Goal: Check status: Check status

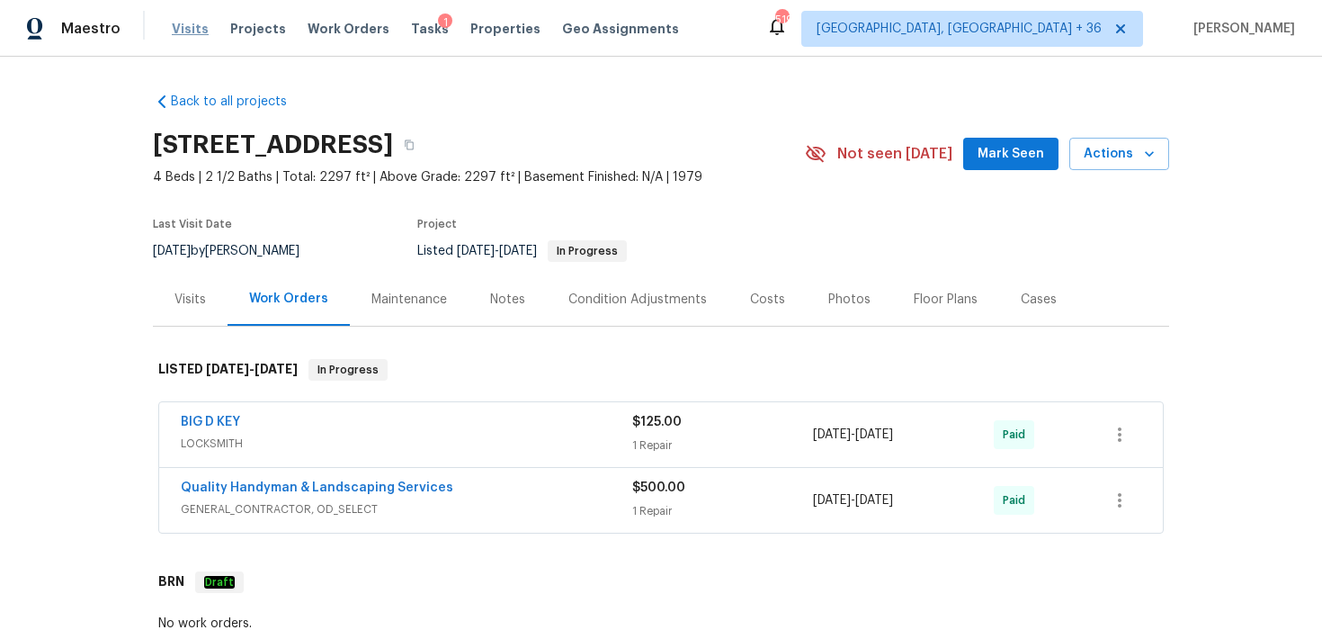
click at [183, 28] on span "Visits" at bounding box center [190, 29] width 37 height 18
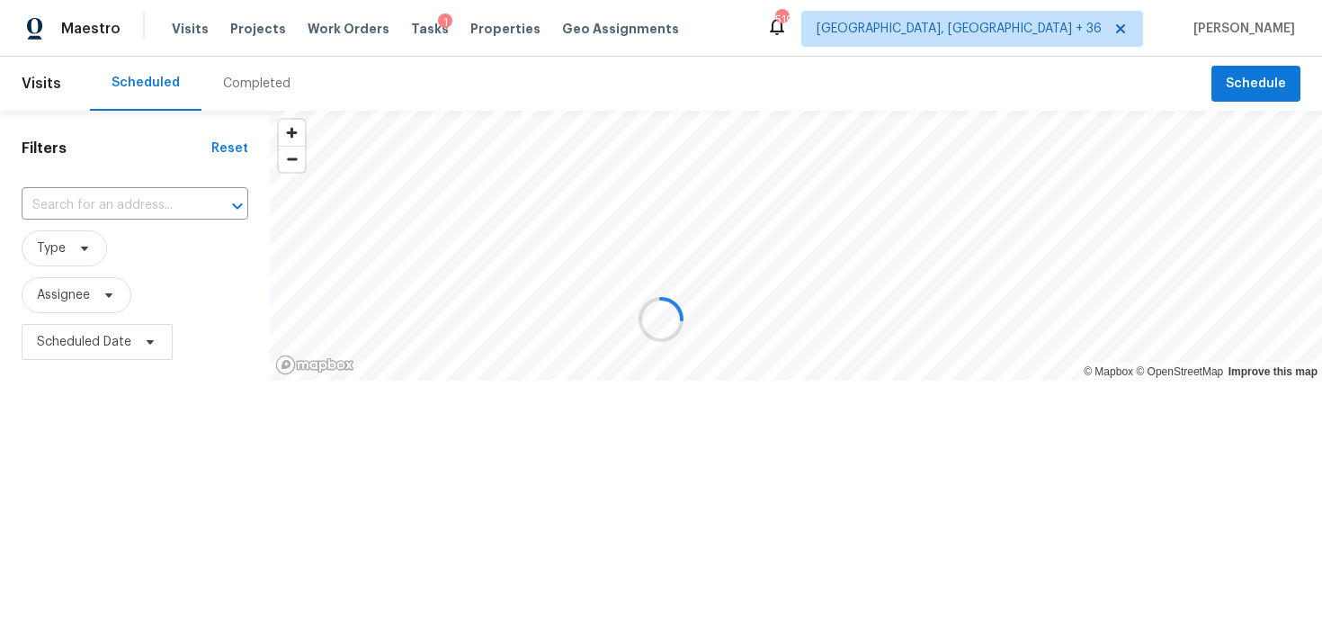
click at [238, 85] on div at bounding box center [661, 319] width 1322 height 639
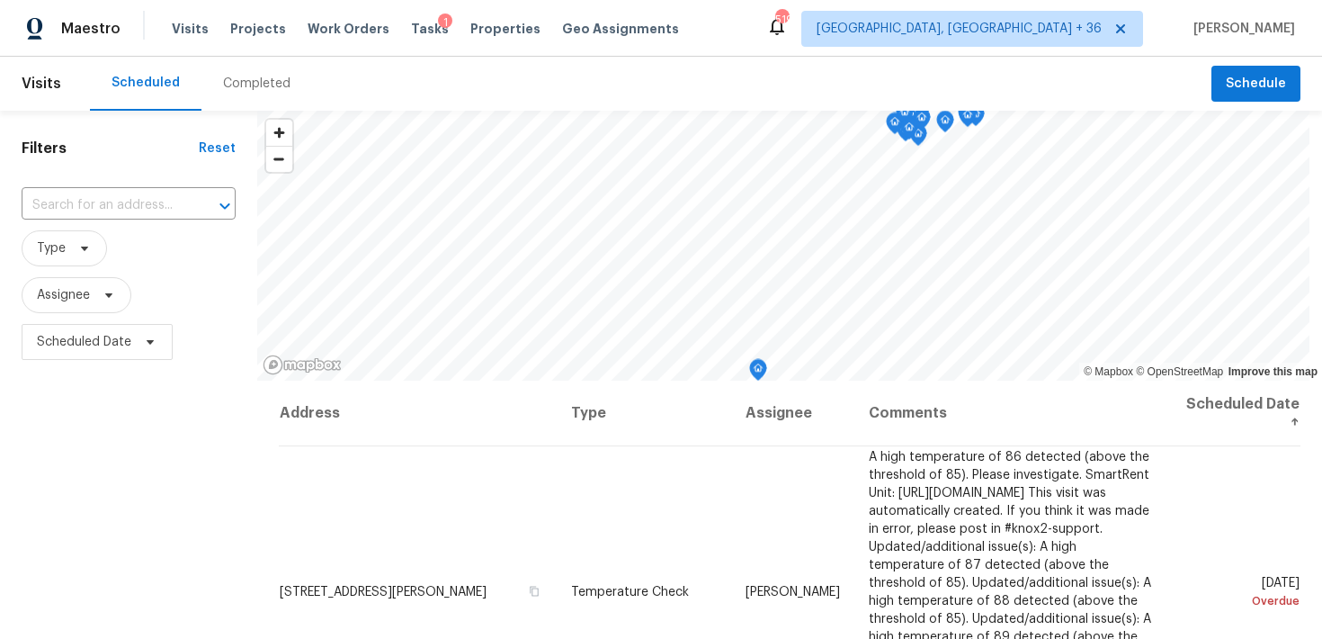
click at [238, 85] on div "Completed" at bounding box center [256, 84] width 67 height 18
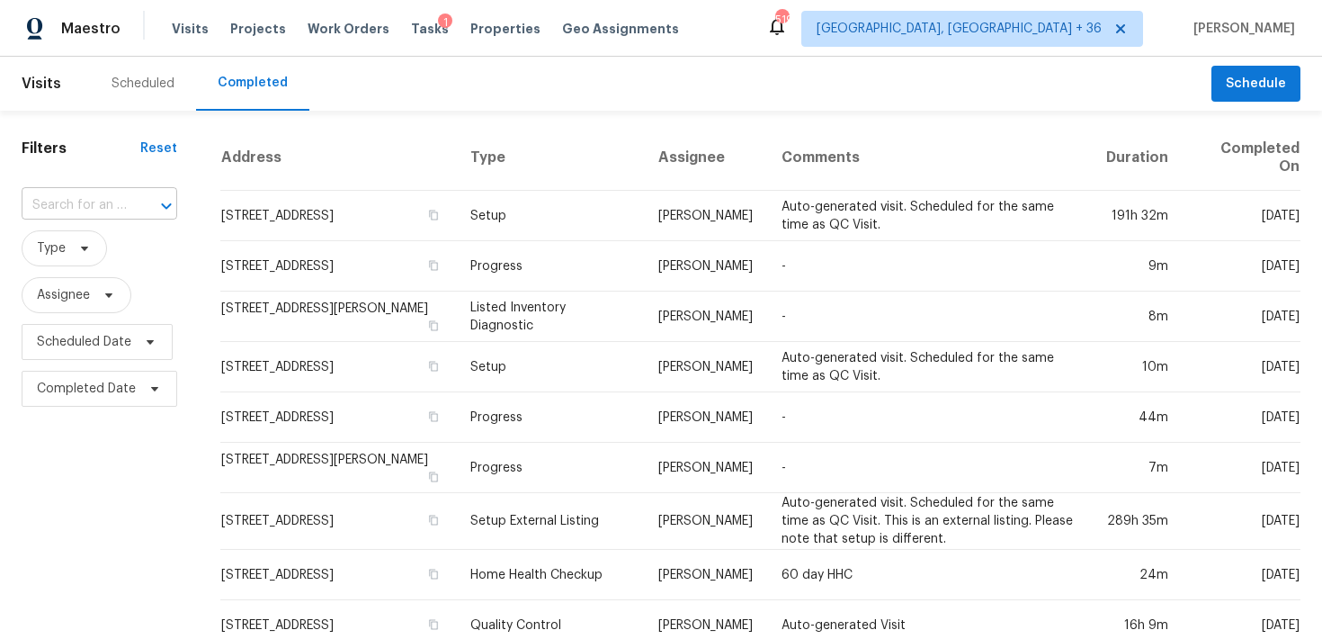
click at [78, 211] on input "text" at bounding box center [74, 206] width 105 height 28
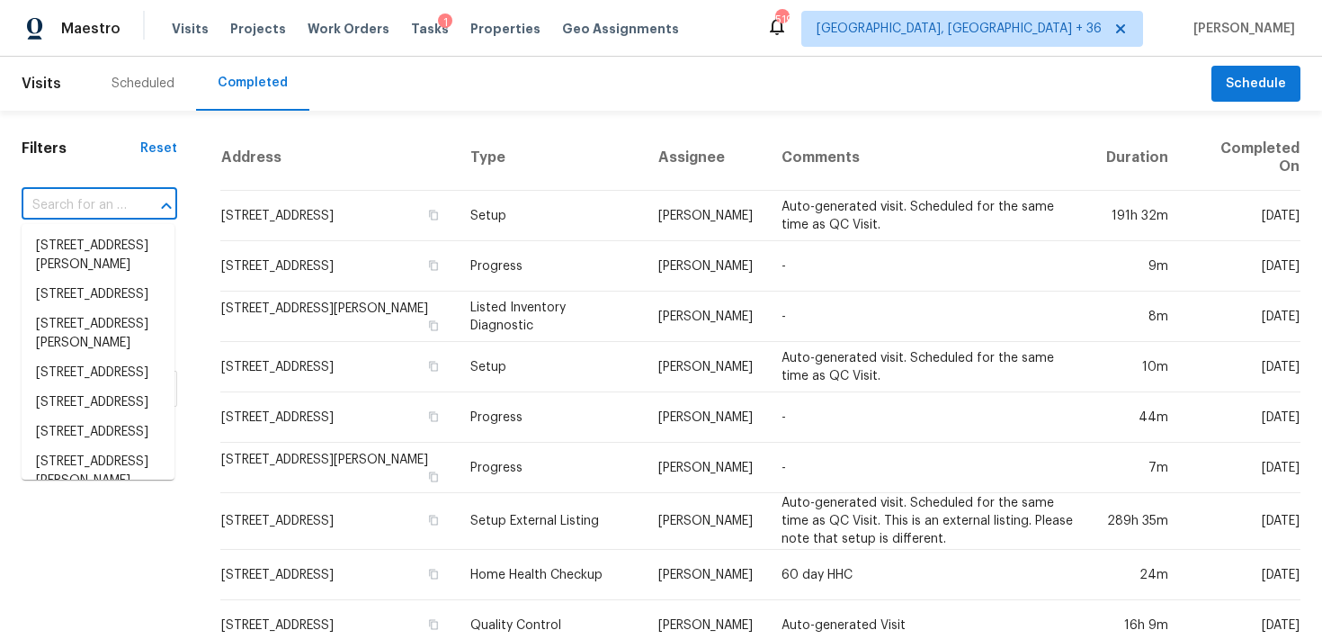
paste input "[STREET_ADDRESS]"
type input "[STREET_ADDRESS]"
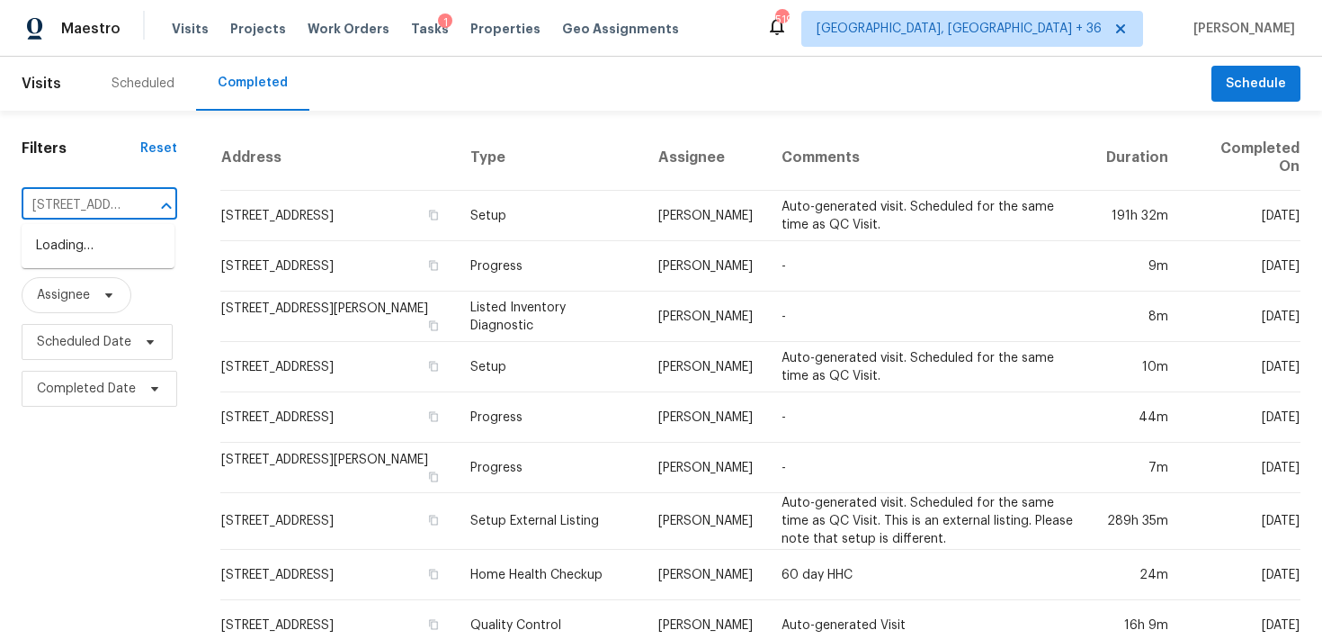
scroll to position [0, 171]
click at [80, 255] on li "[STREET_ADDRESS]" at bounding box center [98, 246] width 153 height 30
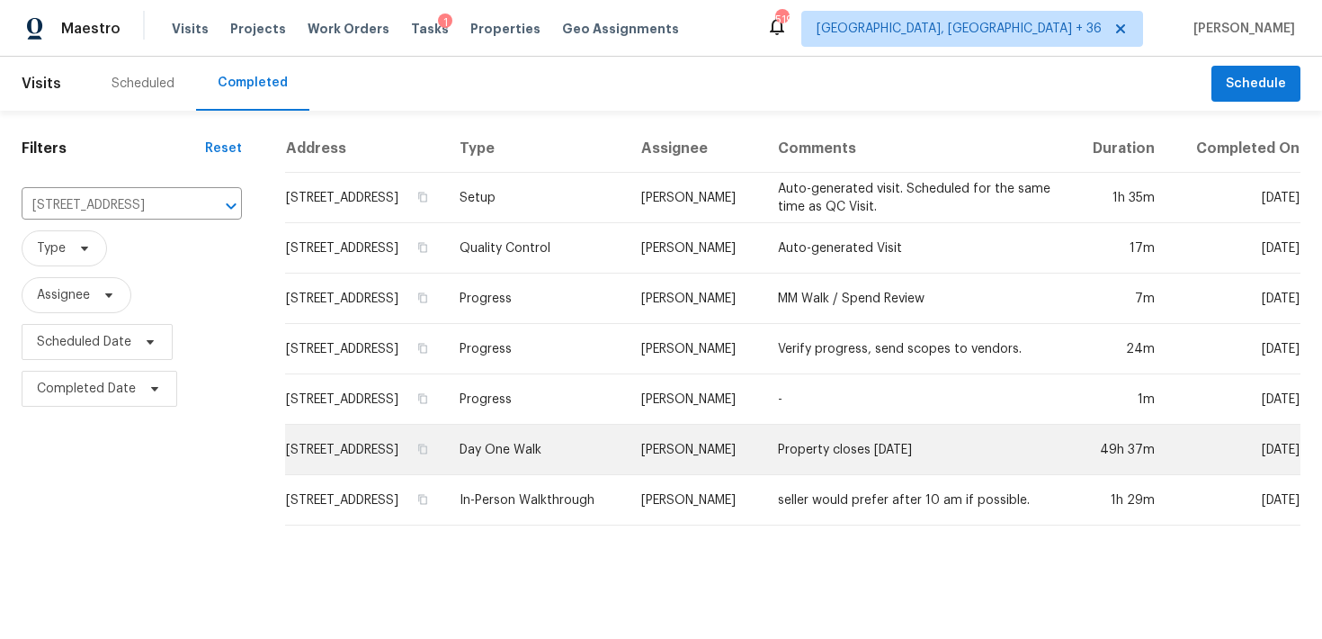
click at [553, 462] on td "Day One Walk" at bounding box center [536, 449] width 182 height 50
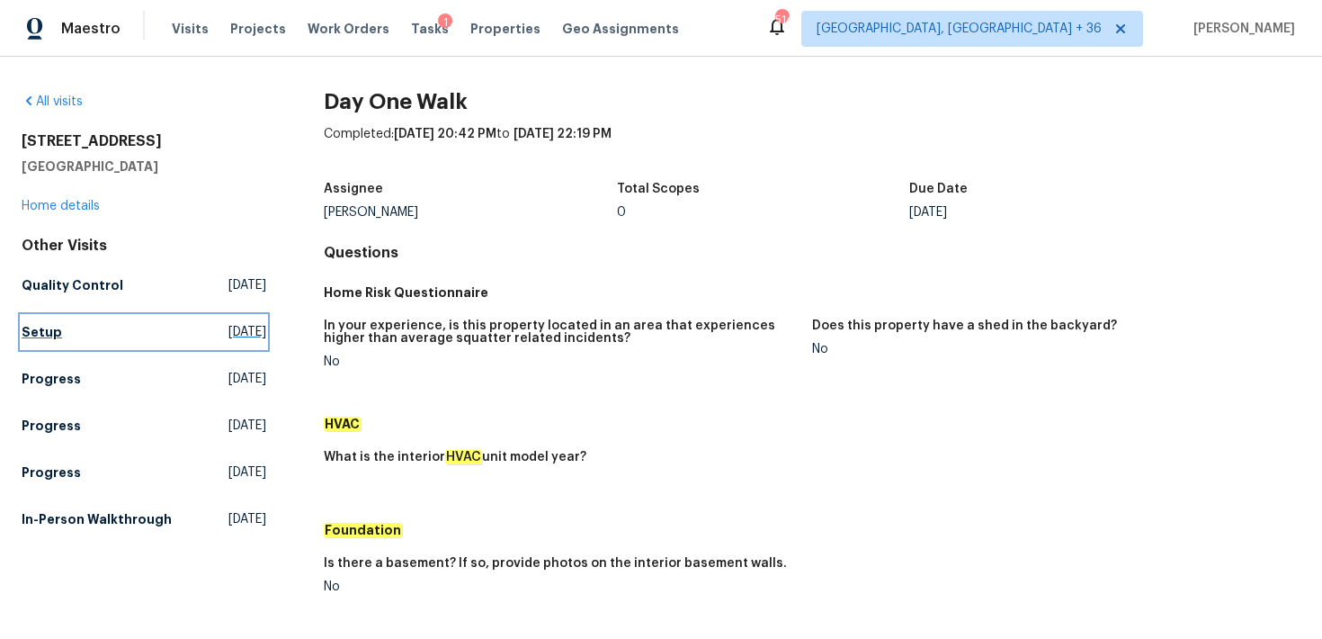
click at [38, 328] on h5 "Setup" at bounding box center [42, 332] width 40 height 18
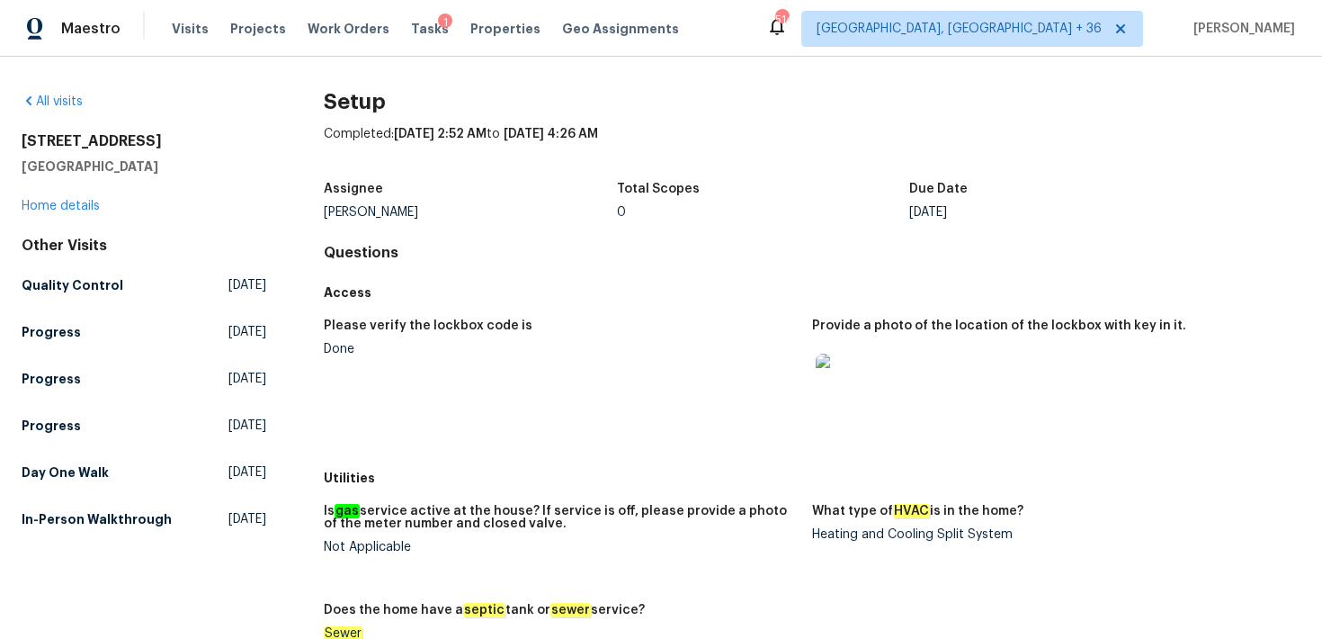
scroll to position [791, 0]
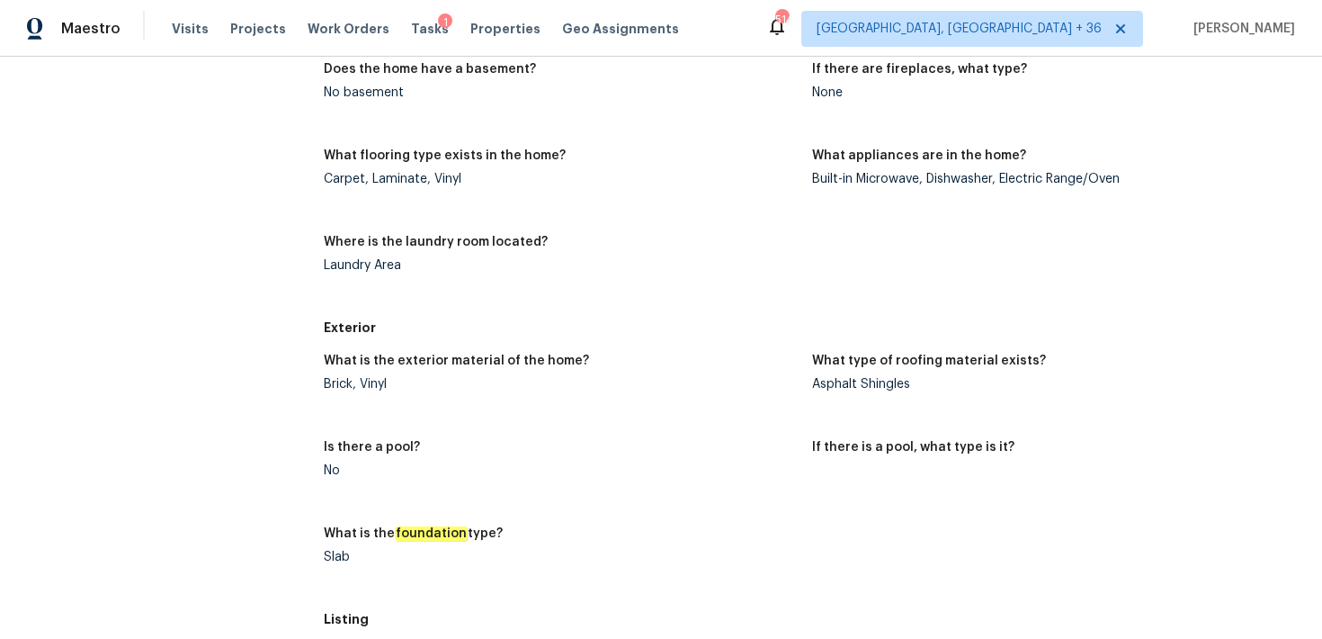
click at [902, 378] on div "Asphalt Shingles" at bounding box center [1049, 384] width 474 height 13
copy div "Shingles"
